Goal: Transaction & Acquisition: Purchase product/service

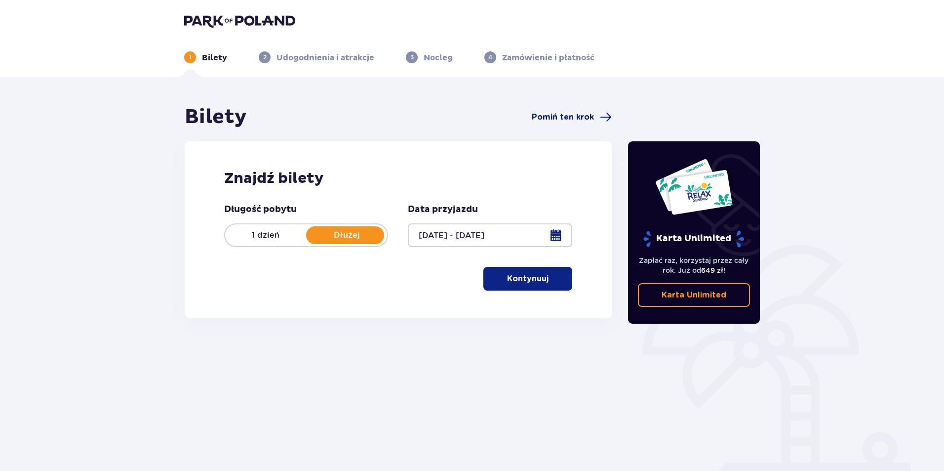
click at [526, 279] on p "Kontynuuj" at bounding box center [527, 278] width 41 height 11
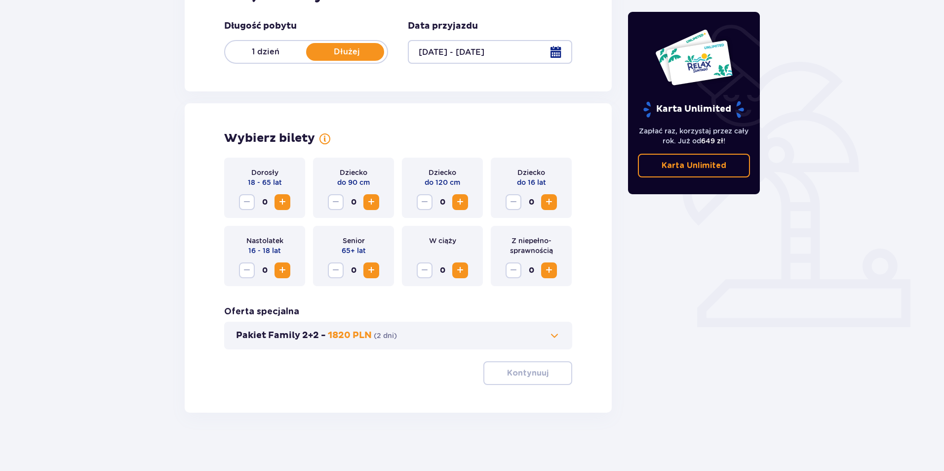
scroll to position [184, 0]
click at [283, 199] on span "Increase" at bounding box center [282, 201] width 12 height 12
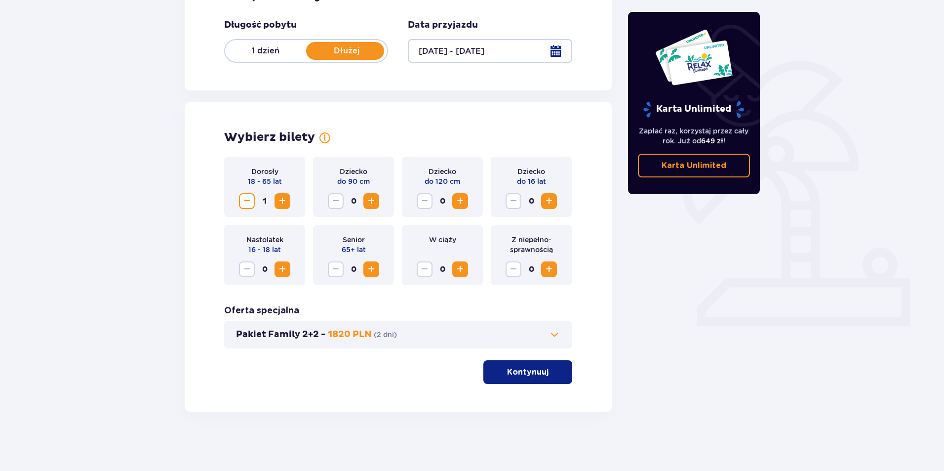
click at [283, 199] on span "Increase" at bounding box center [282, 201] width 12 height 12
click at [552, 200] on span "Increase" at bounding box center [549, 201] width 12 height 12
click at [282, 265] on span "Increase" at bounding box center [282, 269] width 12 height 12
click at [247, 266] on span "Decrease" at bounding box center [247, 269] width 12 height 12
click at [384, 377] on div "Dorosły 18 - 65 lat 2 Dziecko do 90 cm 0 Dziecko do 120 cm 0 Dziecko do 16 lat …" at bounding box center [398, 270] width 348 height 227
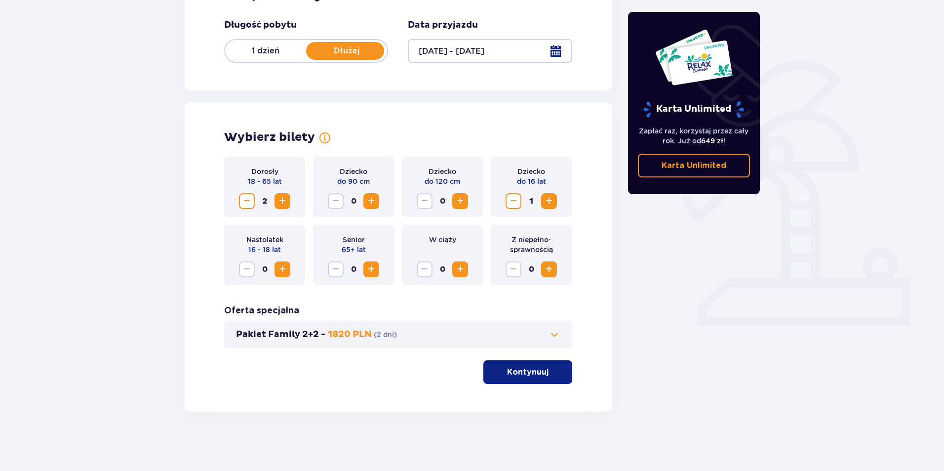
click at [596, 231] on div "Wybierz bilety Dorosły 18 - 65 lat 2 Dziecko do 90 cm 0 Dziecko do 120 cm 0 Dzi…" at bounding box center [398, 256] width 427 height 309
drag, startPoint x: 350, startPoint y: 390, endPoint x: 388, endPoint y: 371, distance: 42.6
click at [351, 390] on div "Wybierz bilety Dorosły 18 - 65 lat 2 Dziecko do 90 cm 0 Dziecko do 120 cm 0 Dzi…" at bounding box center [398, 256] width 427 height 309
click at [281, 265] on span "Increase" at bounding box center [282, 269] width 12 height 12
click at [204, 244] on div "Wybierz bilety Dorosły 18 - 65 lat 2 Dziecko do 90 cm 0 Dziecko do 120 cm 0 Dzi…" at bounding box center [398, 256] width 427 height 309
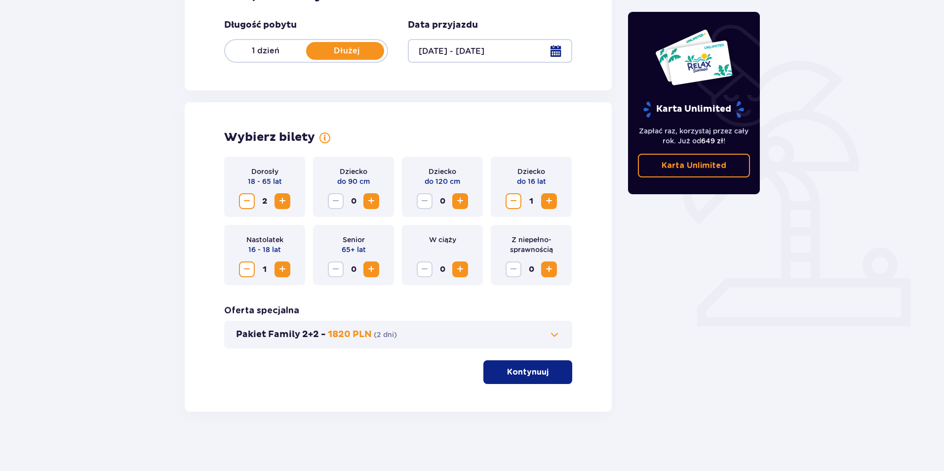
click at [396, 401] on div "Wybierz bilety Dorosły 18 - 65 lat 2 Dziecko do 90 cm 0 Dziecko do 120 cm 0 Dzi…" at bounding box center [398, 256] width 427 height 309
click at [554, 332] on span at bounding box center [555, 334] width 12 height 12
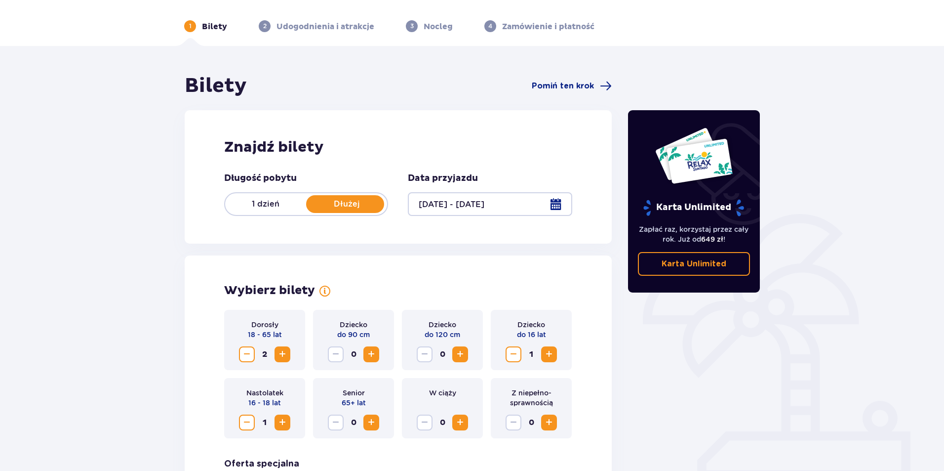
scroll to position [22, 0]
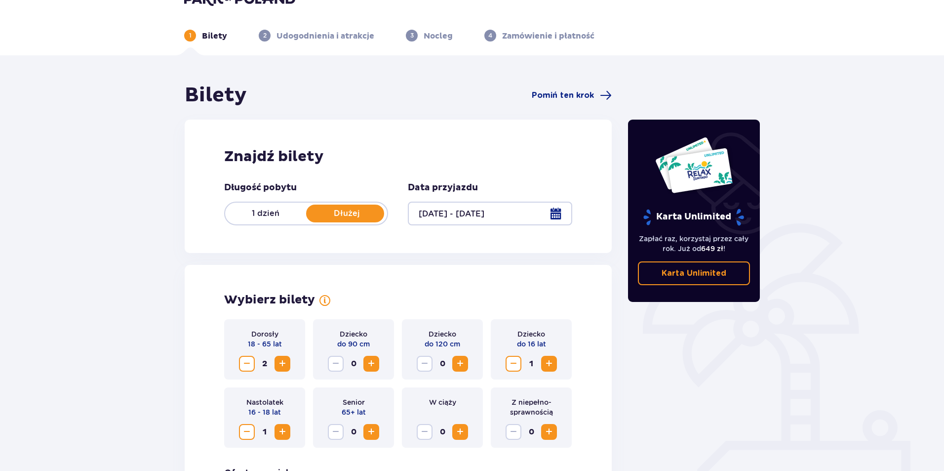
click at [279, 213] on p "1 dzień" at bounding box center [265, 213] width 81 height 11
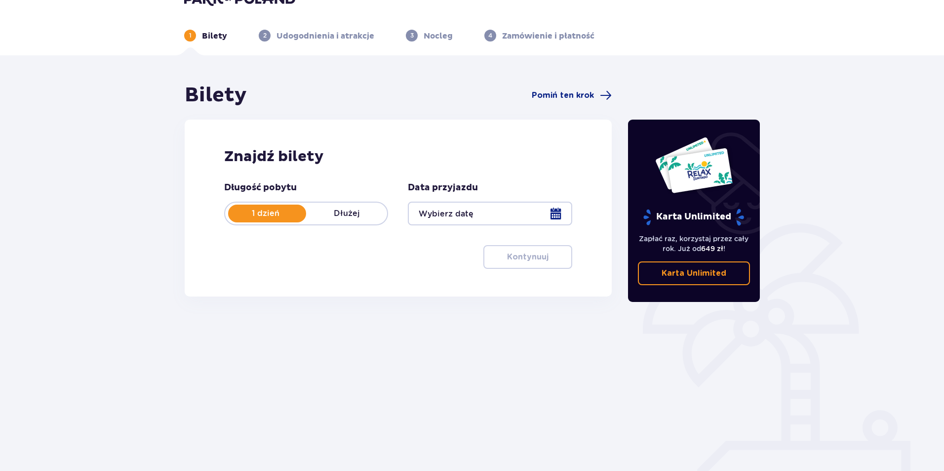
click at [558, 214] on div at bounding box center [490, 213] width 164 height 24
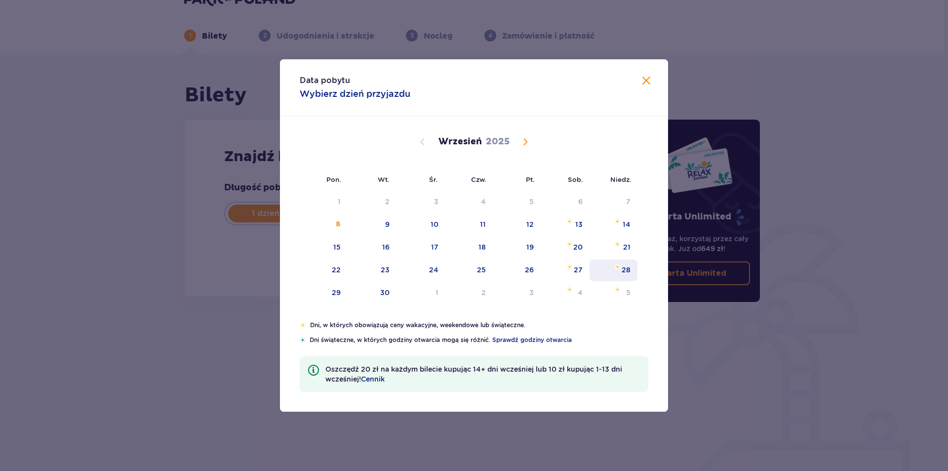
click at [620, 274] on div "28" at bounding box center [614, 270] width 48 height 22
type input "28.09.25"
click at [625, 269] on div "28" at bounding box center [626, 270] width 9 height 10
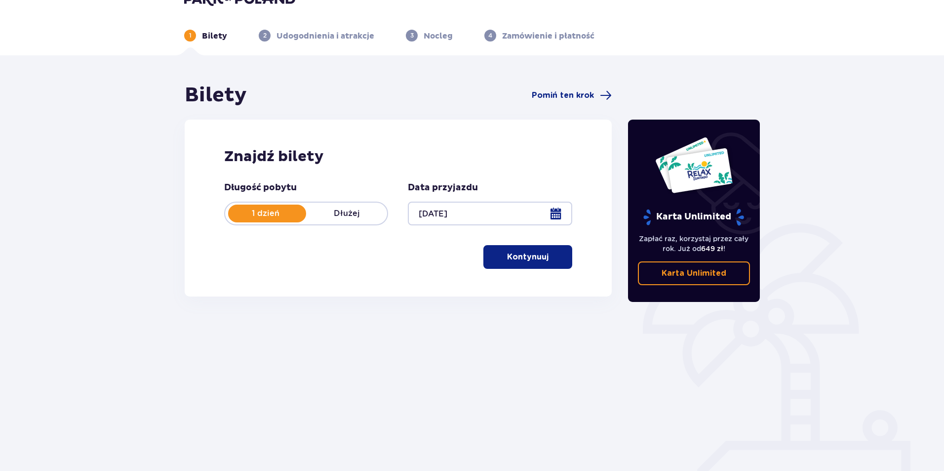
click at [528, 259] on p "Kontynuuj" at bounding box center [527, 256] width 41 height 11
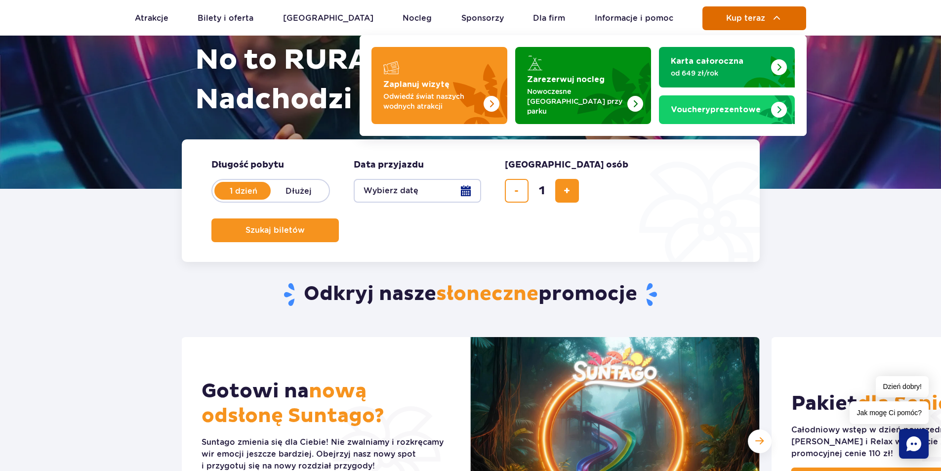
click at [751, 16] on span "Kup teraz" at bounding box center [745, 18] width 39 height 9
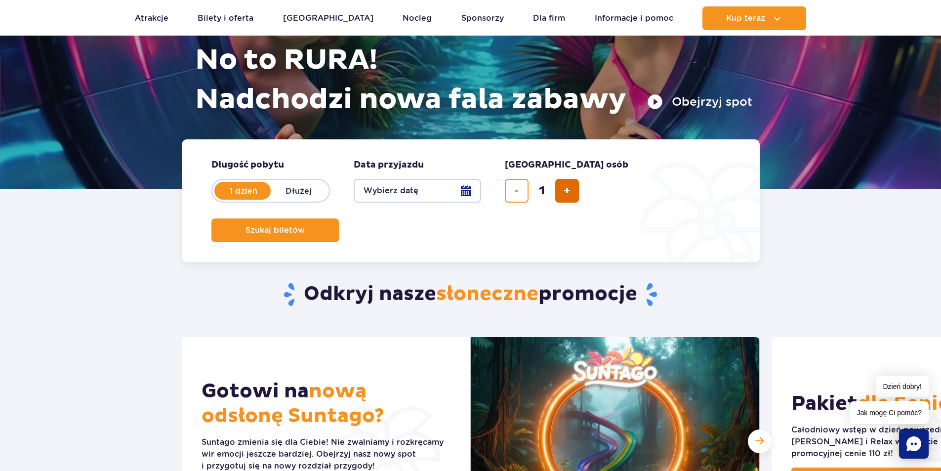
click at [571, 195] on button "dodaj bilet" at bounding box center [567, 191] width 24 height 24
type input "4"
click at [462, 190] on button "Wybierz datę" at bounding box center [417, 191] width 127 height 24
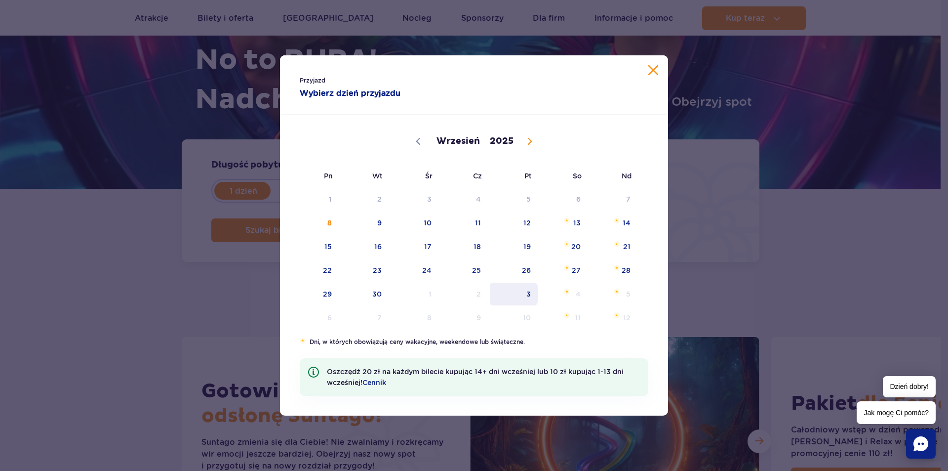
click at [531, 285] on span "3" at bounding box center [514, 293] width 50 height 23
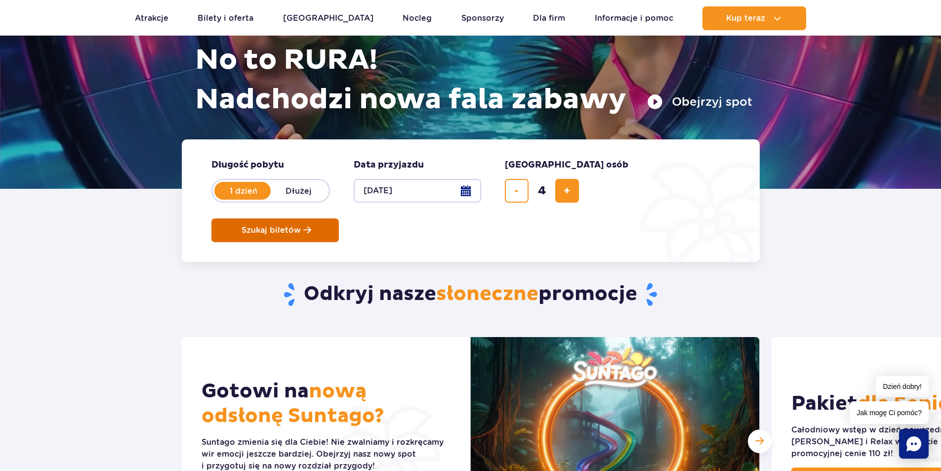
click at [301, 226] on span "Szukaj biletów" at bounding box center [270, 230] width 59 height 9
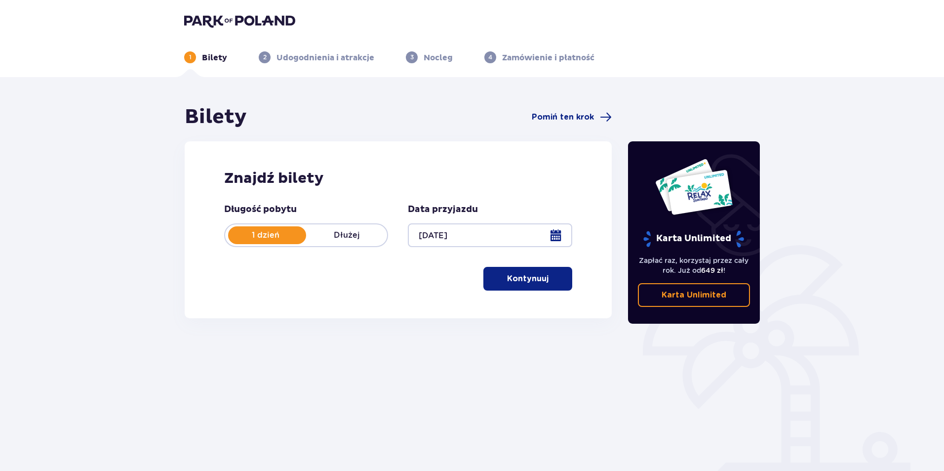
scroll to position [36, 0]
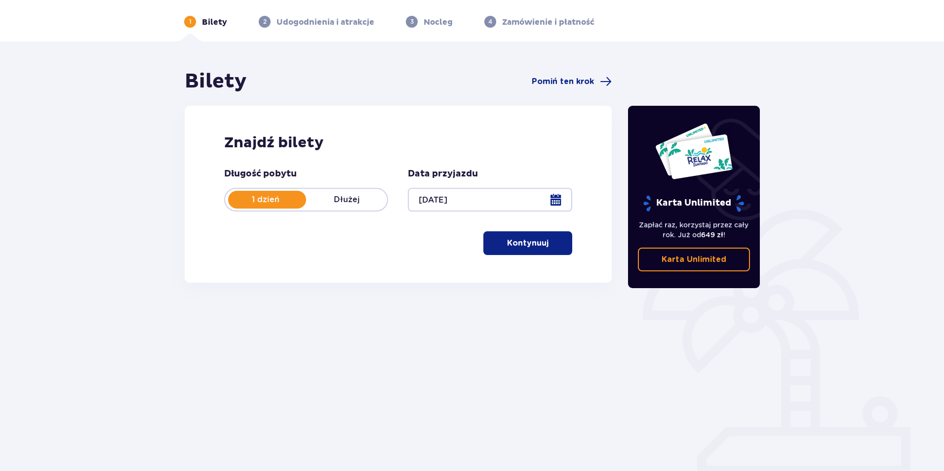
drag, startPoint x: 0, startPoint y: 0, endPoint x: 947, endPoint y: 105, distance: 953.3
click at [944, 105] on html "1 Bilety 2 Udogodnienia i atrakcje 3 Nocleg 4 Zamówienie i płatność Bilety Pomi…" at bounding box center [472, 199] width 944 height 471
click at [534, 245] on p "Kontynuuj" at bounding box center [527, 242] width 41 height 11
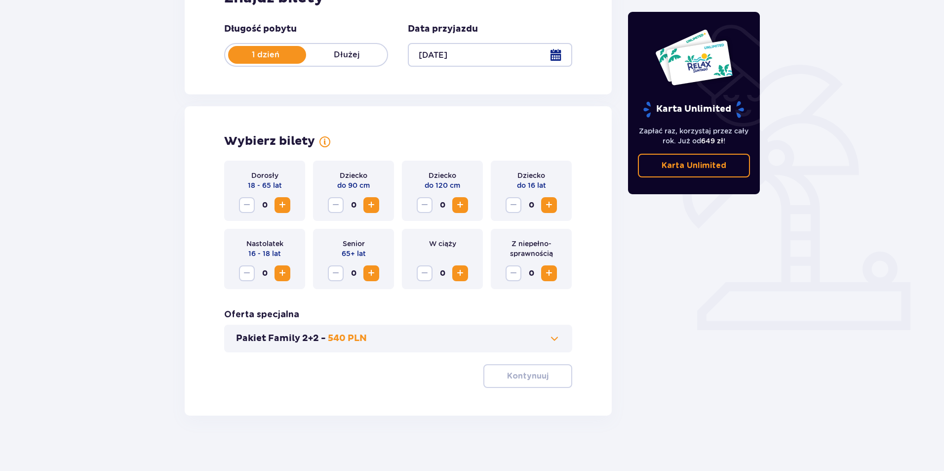
scroll to position [184, 0]
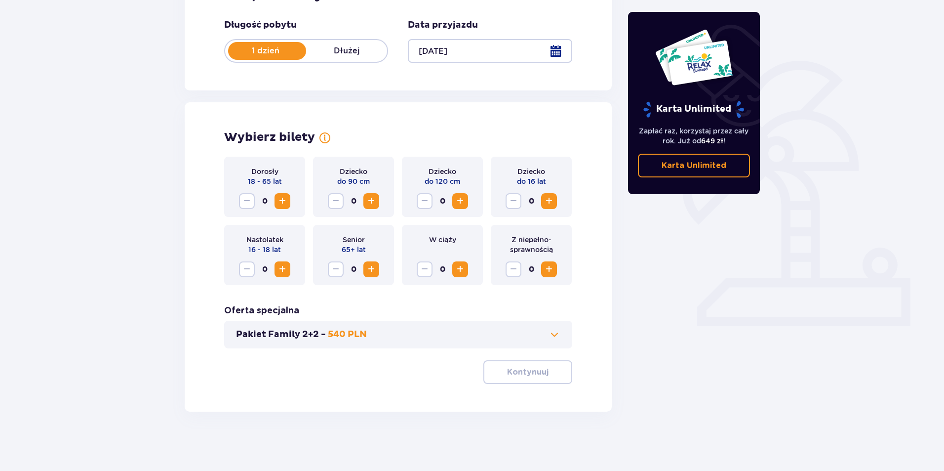
click at [284, 197] on span "Increase" at bounding box center [282, 201] width 12 height 12
click at [282, 199] on span "Increase" at bounding box center [282, 201] width 12 height 12
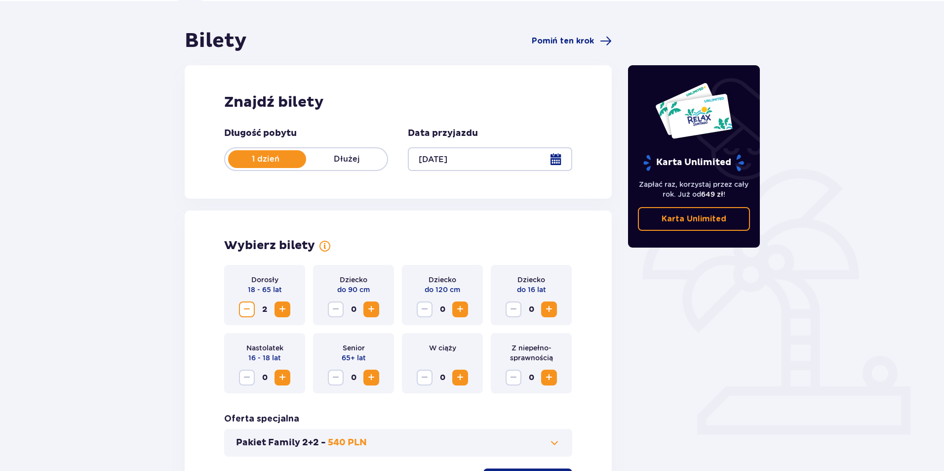
scroll to position [90, 0]
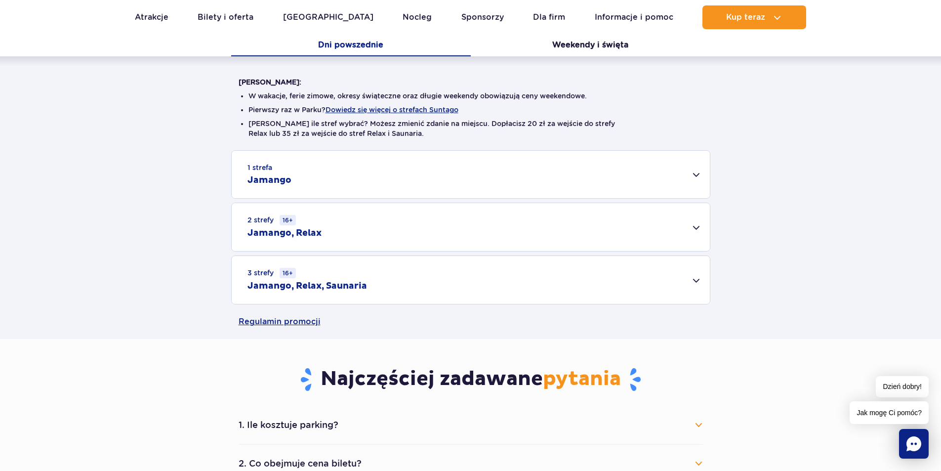
scroll to position [228, 0]
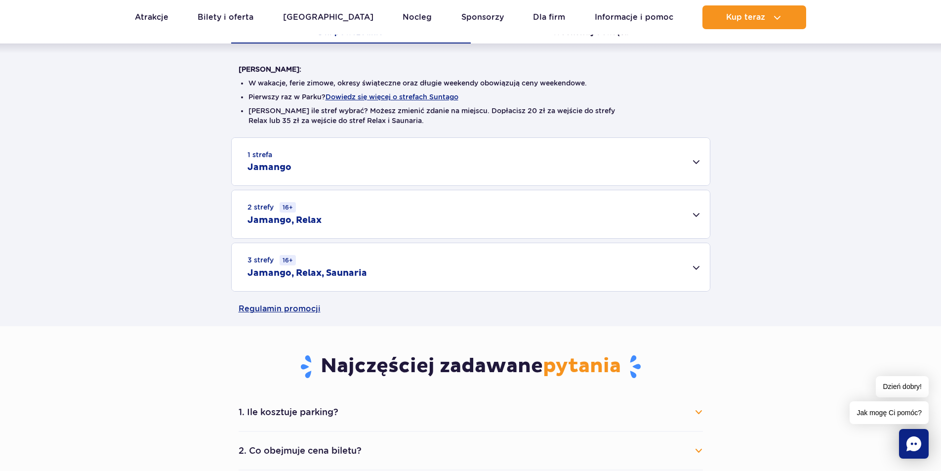
click at [261, 156] on small "1 strefa" at bounding box center [259, 155] width 25 height 10
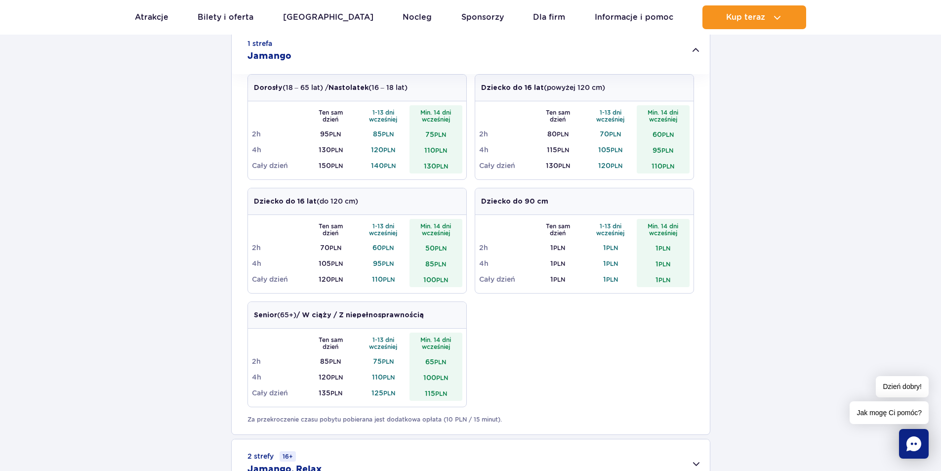
scroll to position [319, 0]
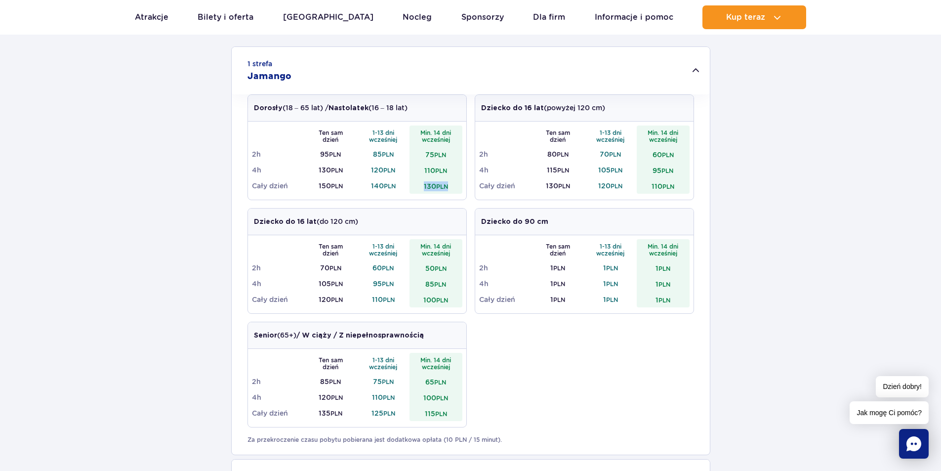
drag, startPoint x: 422, startPoint y: 185, endPoint x: 455, endPoint y: 184, distance: 33.6
click at [455, 184] on td "130 PLN" at bounding box center [435, 186] width 53 height 16
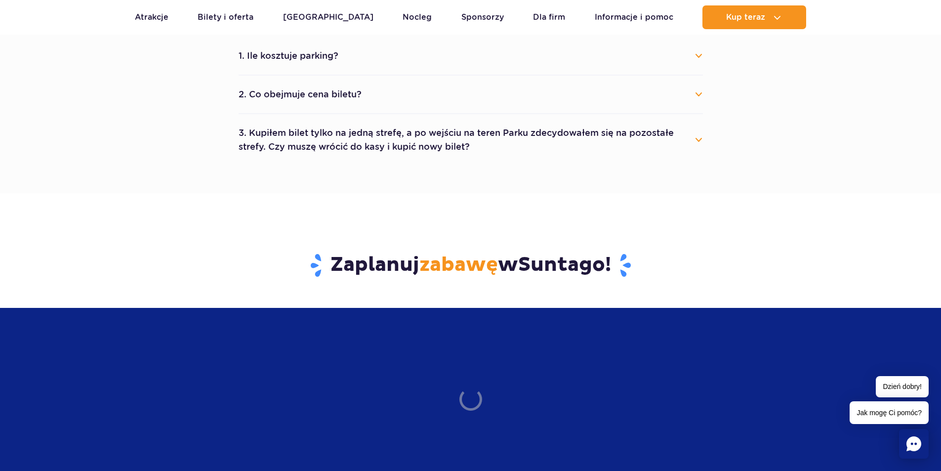
scroll to position [0, 0]
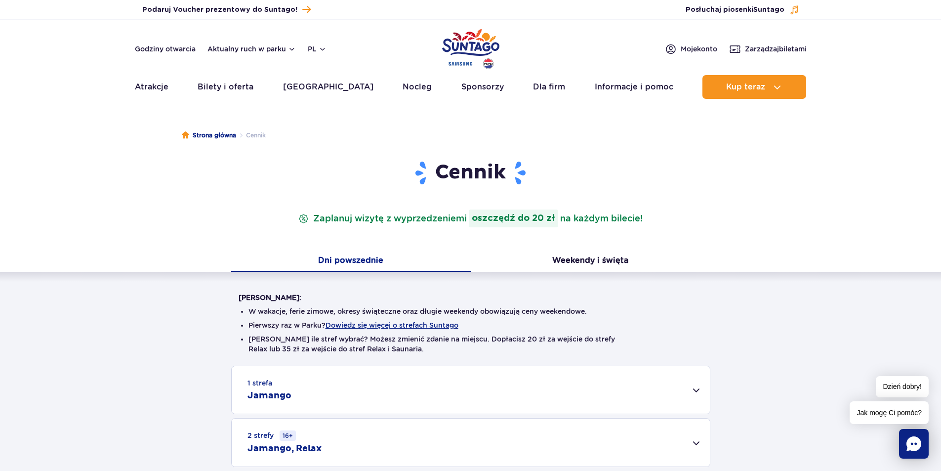
click at [592, 250] on div "Cennik Zaplanuj wizytę z wyprzedzeniem i oszczędź do 20 zł na każdym bilecie! D…" at bounding box center [470, 357] width 955 height 394
click at [585, 257] on button "Weekendy i święta" at bounding box center [590, 261] width 239 height 21
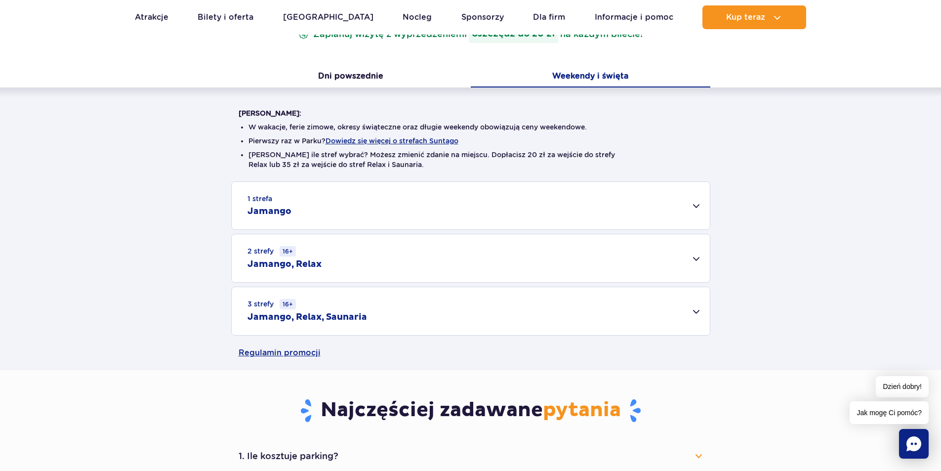
scroll to position [228, 0]
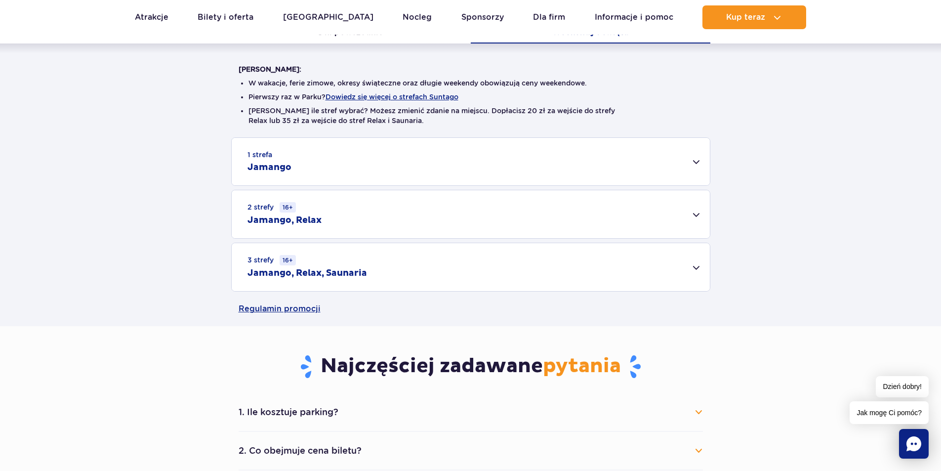
click at [695, 157] on div "1 strefa Jamango" at bounding box center [471, 161] width 478 height 47
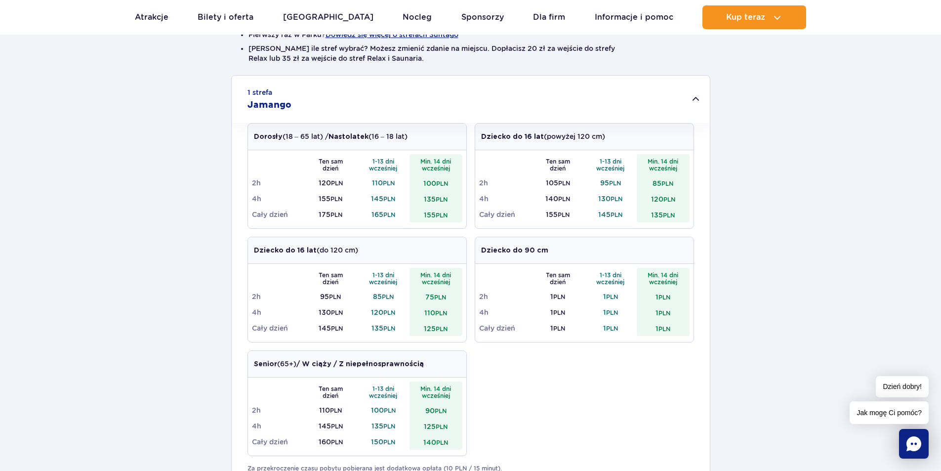
scroll to position [334, 0]
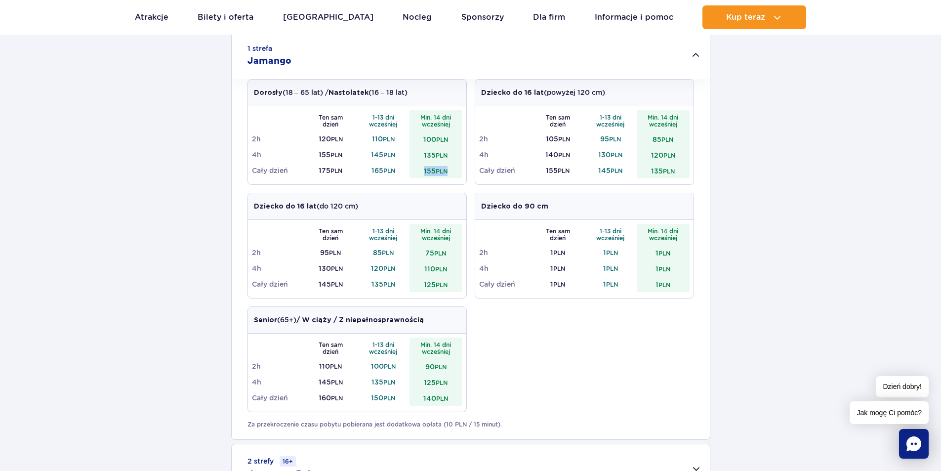
drag, startPoint x: 421, startPoint y: 173, endPoint x: 457, endPoint y: 173, distance: 36.0
click at [457, 173] on td "155 PLN" at bounding box center [435, 170] width 53 height 16
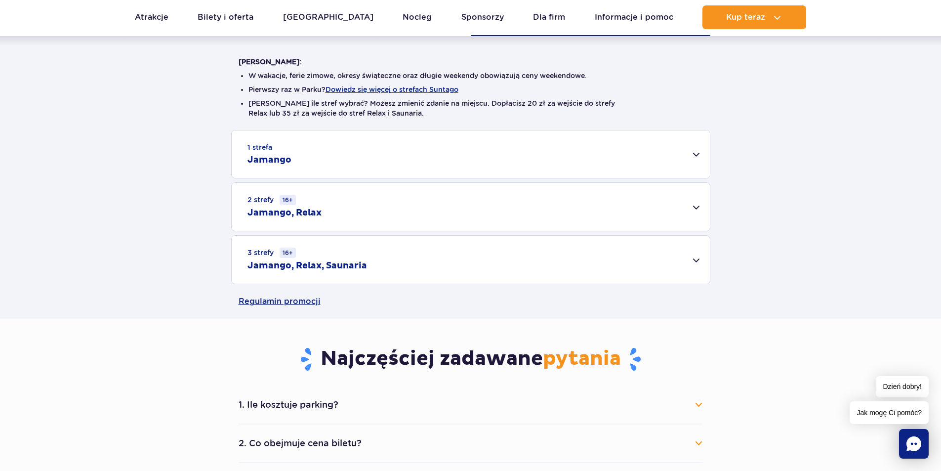
scroll to position [211, 0]
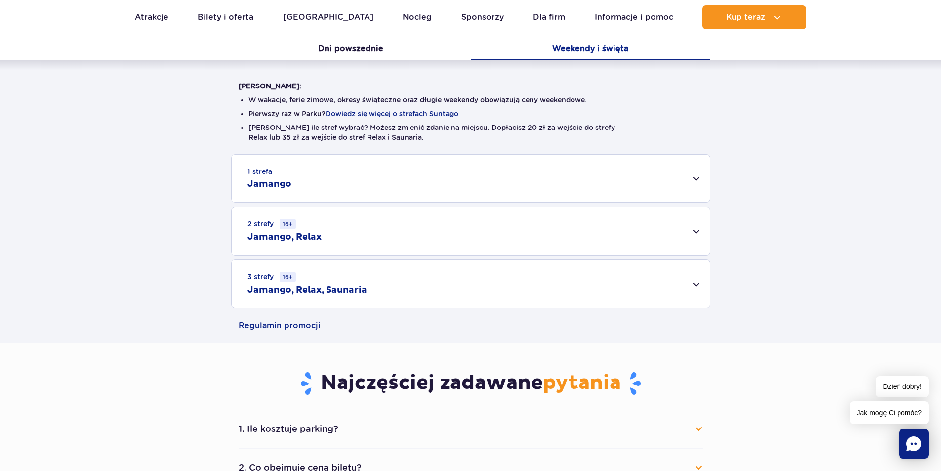
click at [700, 179] on div "1 strefa Jamango" at bounding box center [471, 178] width 478 height 47
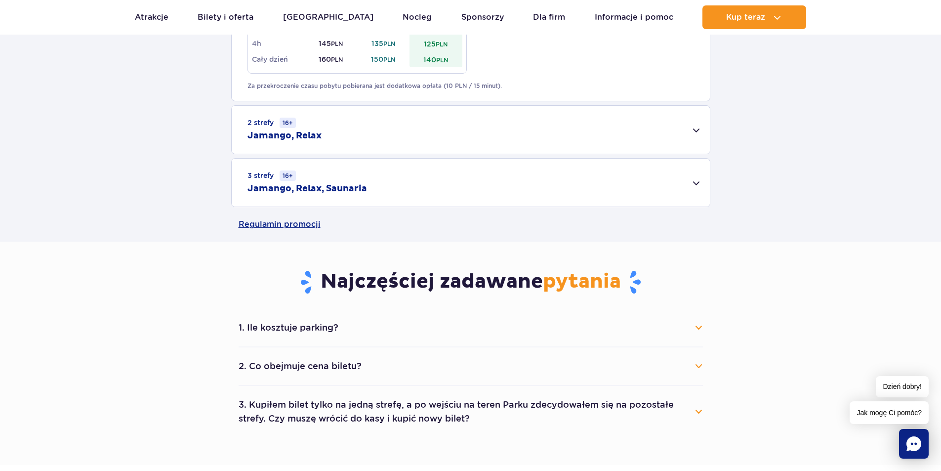
scroll to position [682, 0]
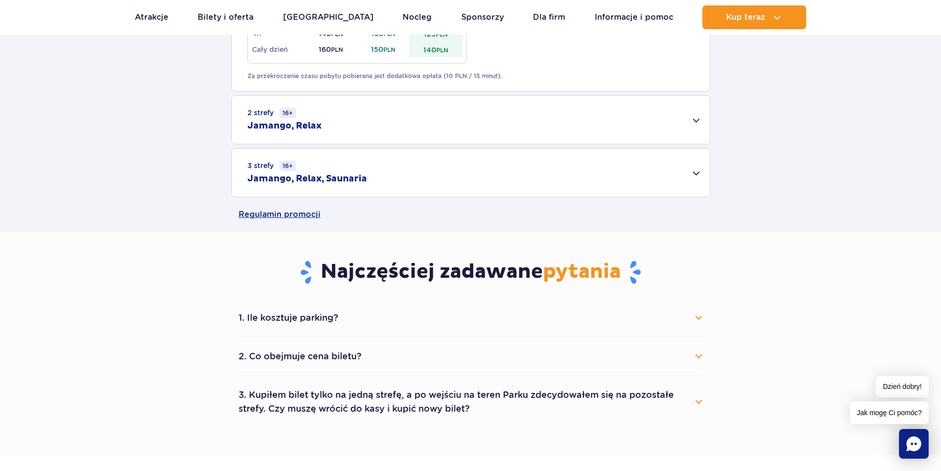
click at [701, 171] on div "3 strefy 16+ Jamango, Relax, Saunaria" at bounding box center [471, 173] width 478 height 48
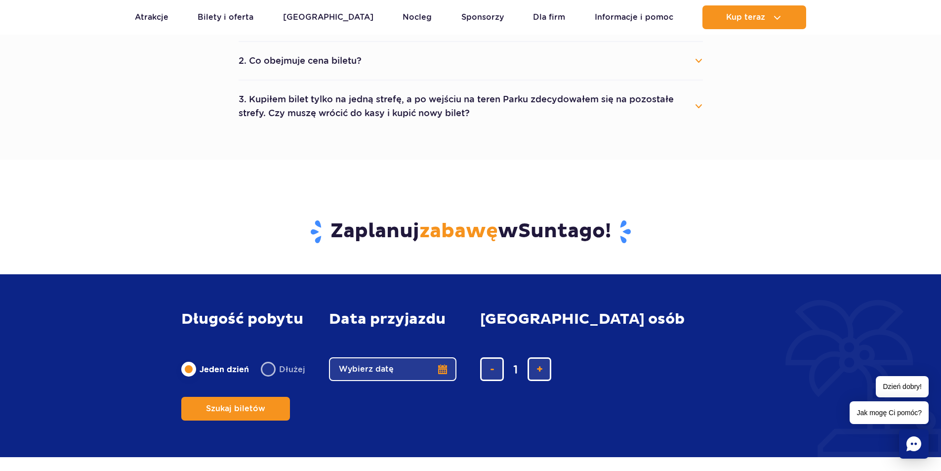
scroll to position [221, 0]
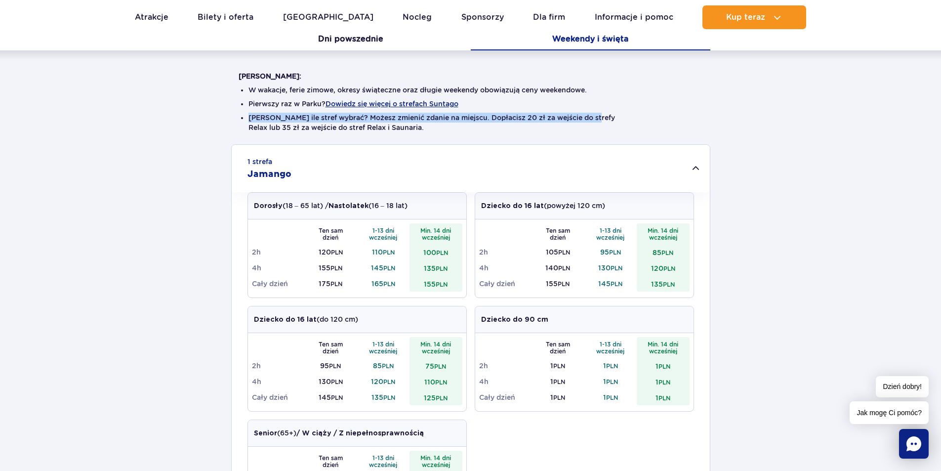
drag, startPoint x: 939, startPoint y: 115, endPoint x: 941, endPoint y: 104, distance: 11.0
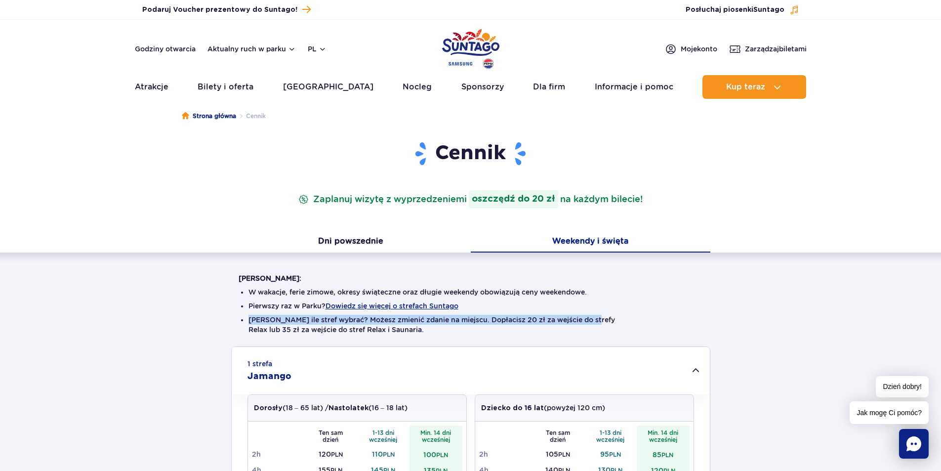
scroll to position [0, 0]
